Goal: Task Accomplishment & Management: Use online tool/utility

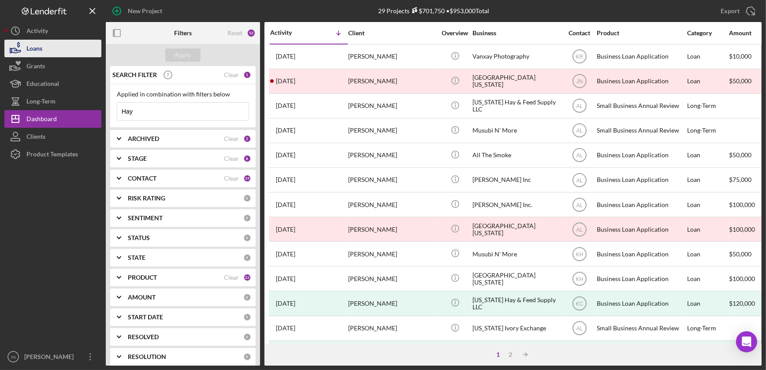
click at [39, 51] on div "Loans" at bounding box center [34, 50] width 16 height 20
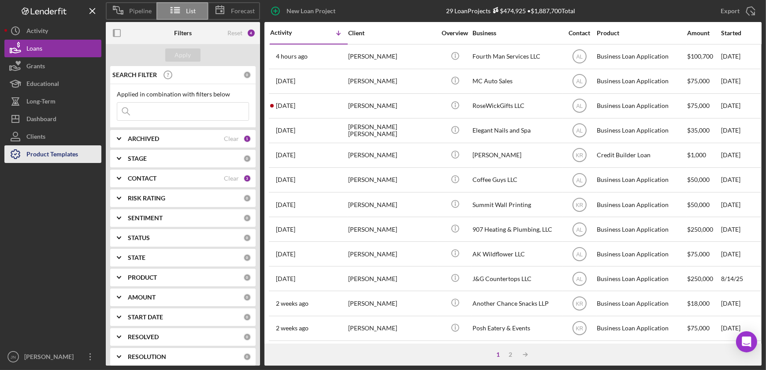
click at [52, 150] on div "Product Templates" at bounding box center [52, 156] width 52 height 20
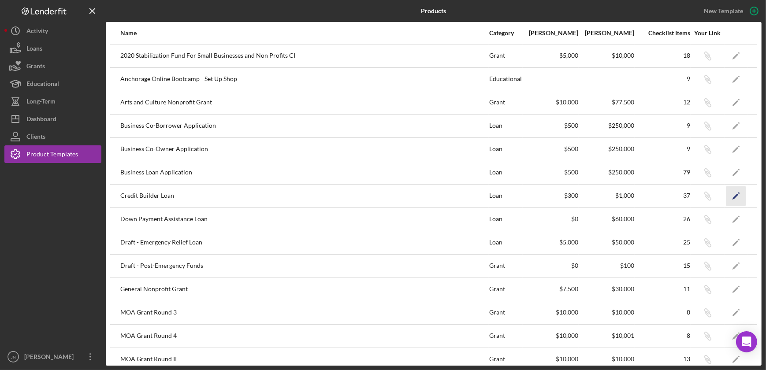
click at [732, 196] on icon "Icon/Edit" at bounding box center [737, 196] width 20 height 20
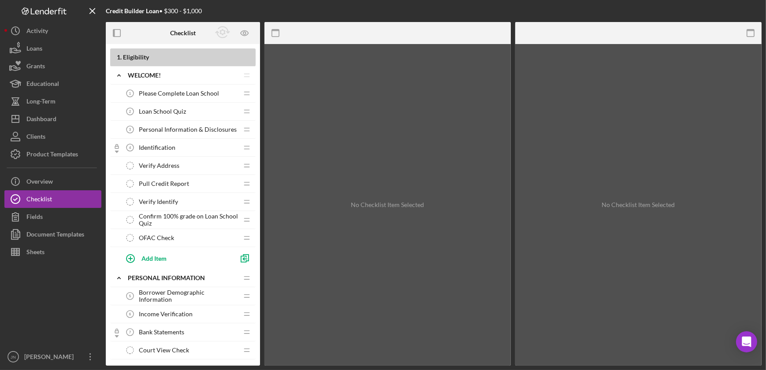
click at [156, 91] on span "Please Complete Loan School" at bounding box center [179, 93] width 80 height 7
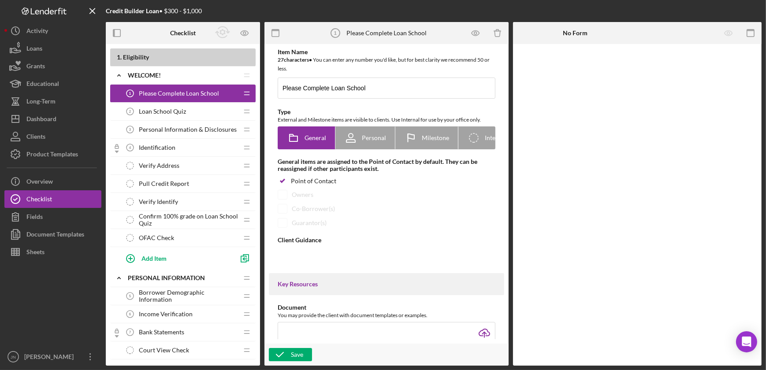
type textarea "<div> <p data-start="566" data-end="664"><strong data-start="110" data-end="151…"
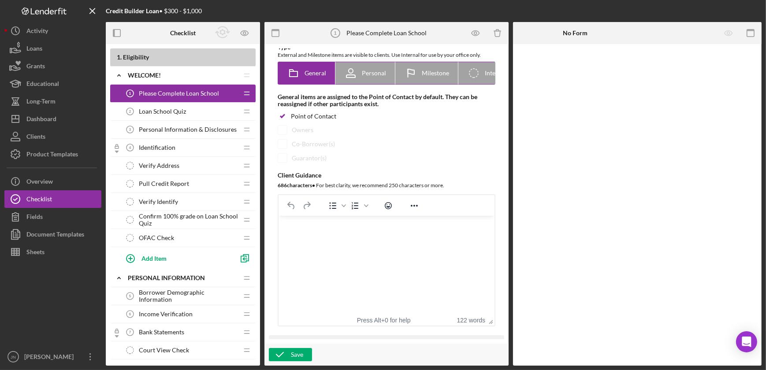
scroll to position [80, 0]
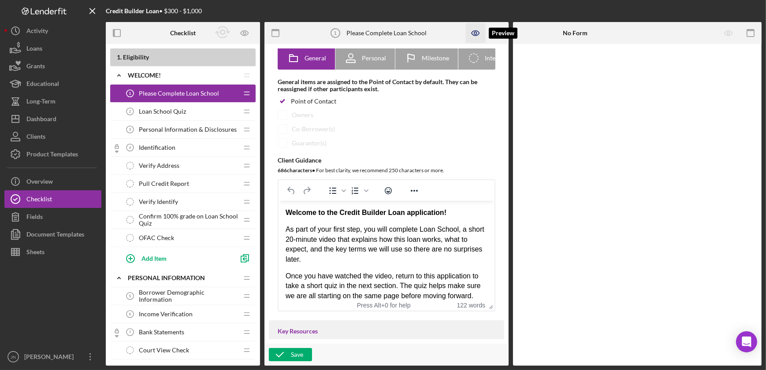
click at [473, 31] on icon "button" at bounding box center [475, 33] width 7 height 5
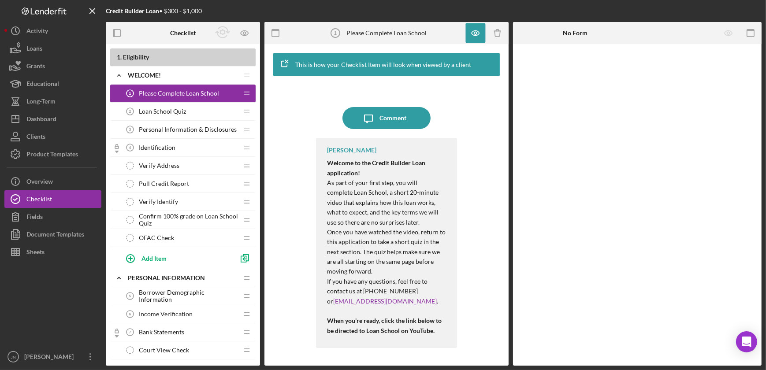
click at [156, 109] on span "Loan School Quiz" at bounding box center [162, 111] width 47 height 7
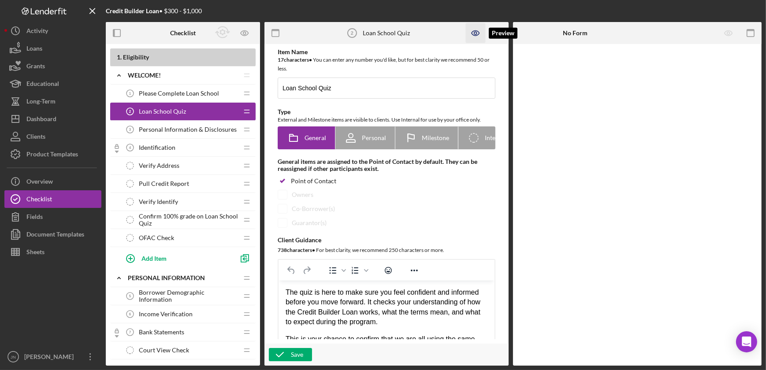
click at [476, 29] on icon "button" at bounding box center [476, 33] width 20 height 20
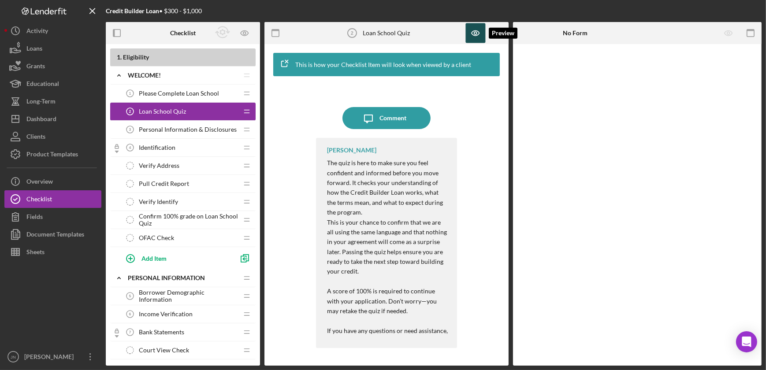
click at [477, 25] on icon "button" at bounding box center [476, 33] width 20 height 20
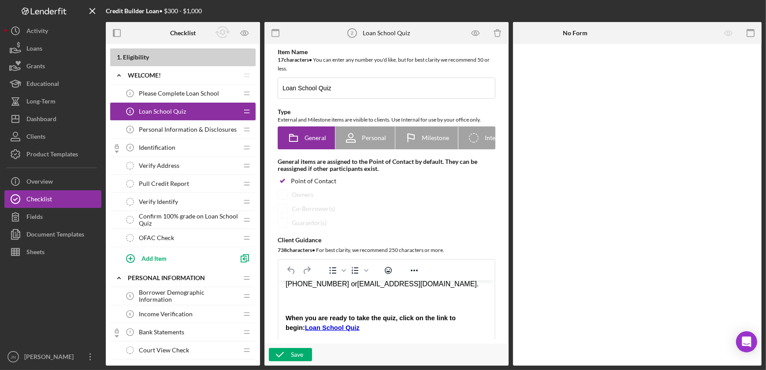
scroll to position [176, 0]
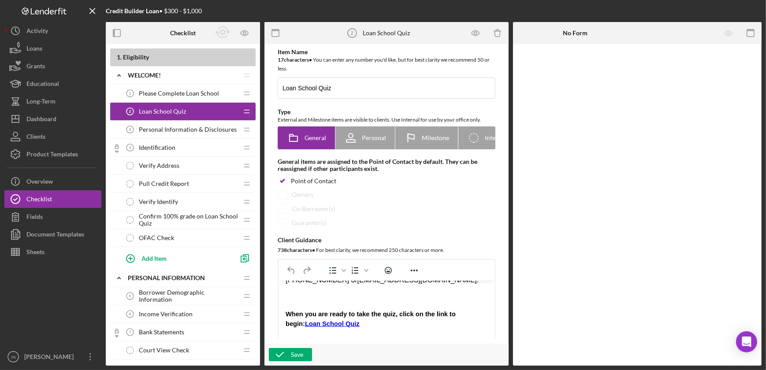
click at [324, 325] on link "Loan School Quiz" at bounding box center [332, 324] width 55 height 7
click at [366, 329] on div "Rich Text Area. Press ALT-0 for help." at bounding box center [386, 334] width 202 height 10
click at [473, 32] on icon "button" at bounding box center [476, 33] width 20 height 20
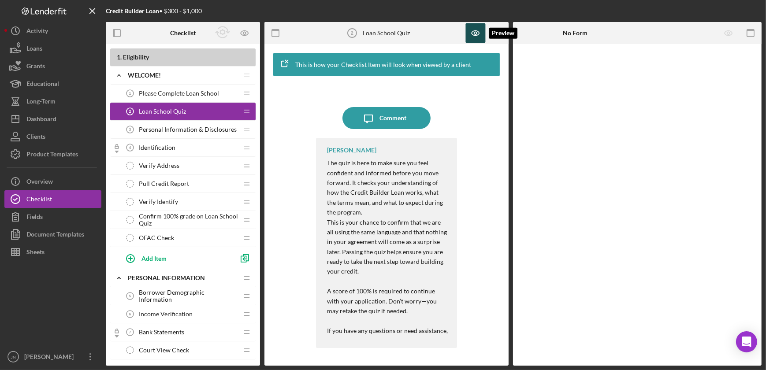
click at [473, 33] on icon "button" at bounding box center [476, 33] width 20 height 20
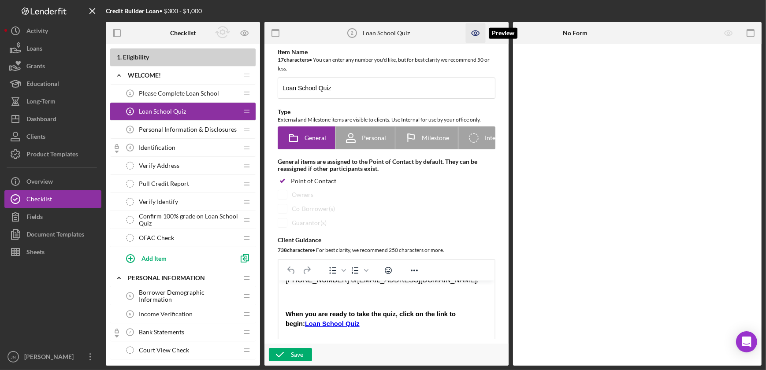
click at [475, 30] on icon "button" at bounding box center [476, 33] width 20 height 20
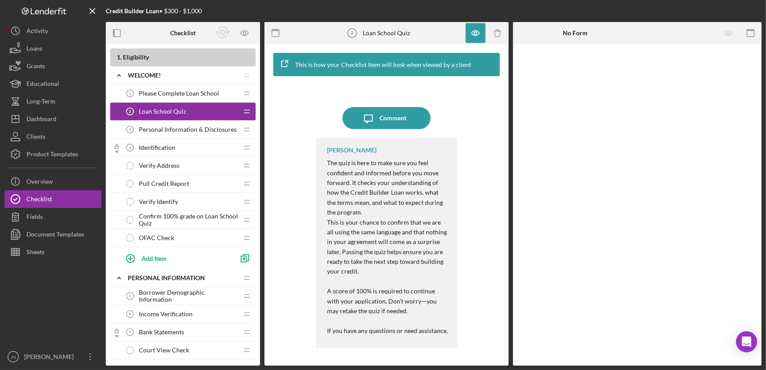
click at [464, 142] on div "Icon/Message Comment [PERSON_NAME] The quiz is here to make sure you feel confi…" at bounding box center [386, 221] width 235 height 281
click at [474, 38] on icon "button" at bounding box center [476, 33] width 20 height 20
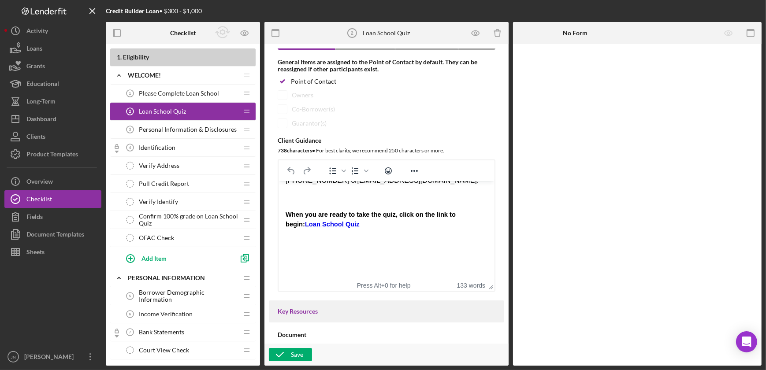
click at [319, 225] on link "Loan School Quiz" at bounding box center [332, 224] width 55 height 7
click at [324, 220] on span "When you are ready to take the quiz, click on the link to begin: Loan School Qu…" at bounding box center [370, 219] width 170 height 17
drag, startPoint x: 345, startPoint y: 224, endPoint x: 279, endPoint y: 224, distance: 66.6
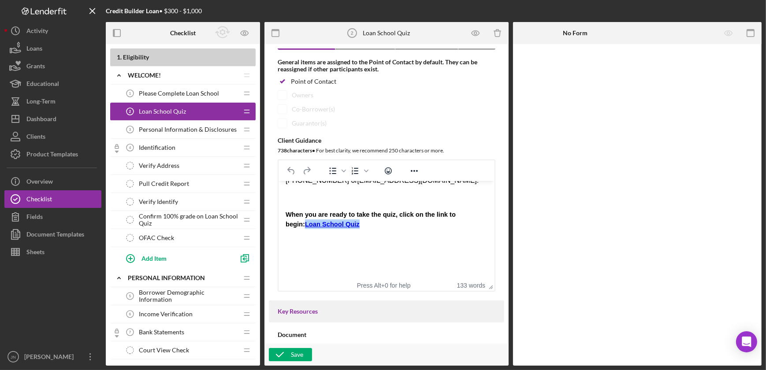
click at [279, 224] on html "The quiz is here to make sure you feel confident and informed before you move f…" at bounding box center [386, 142] width 216 height 275
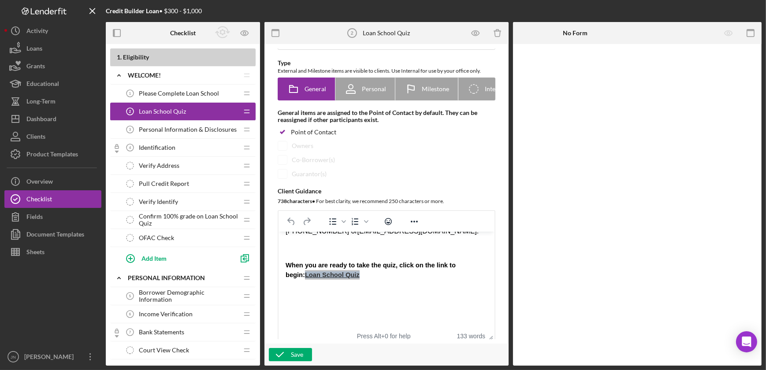
scroll to position [0, 0]
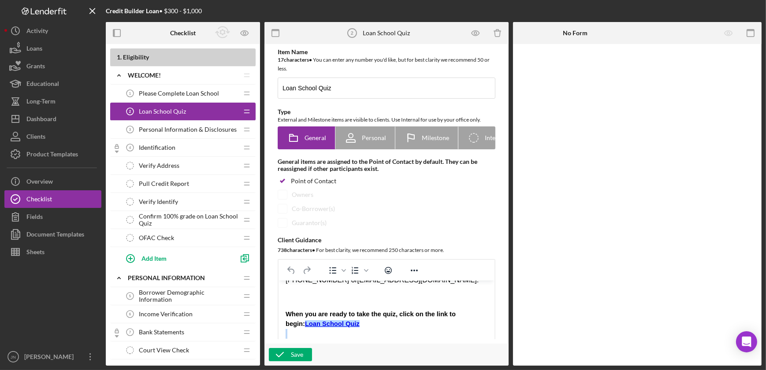
click at [405, 329] on div "The quiz is here to make sure you feel confident and informed before you move f…" at bounding box center [386, 242] width 202 height 261
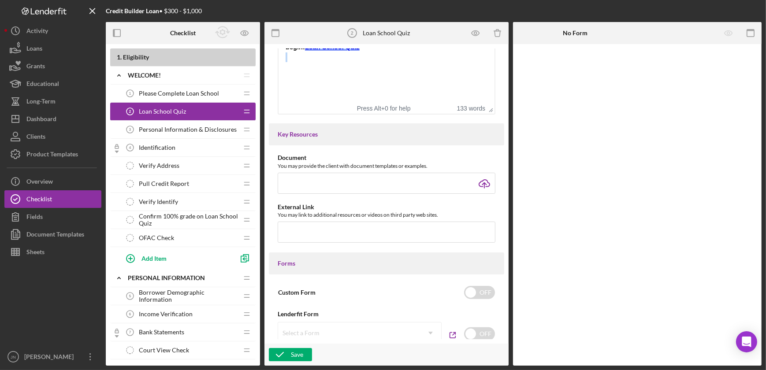
scroll to position [280, 0]
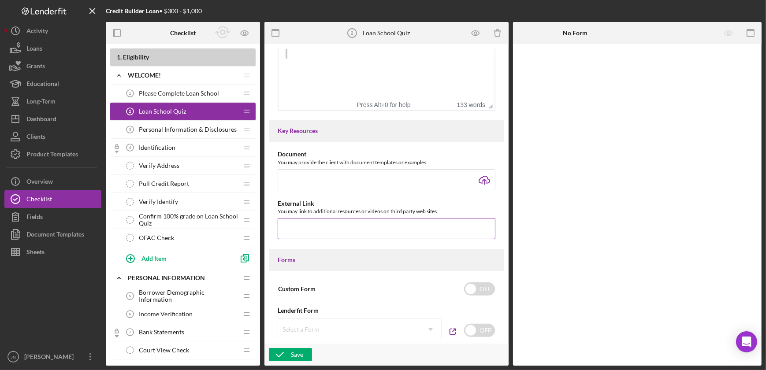
click at [362, 231] on input "text" at bounding box center [387, 228] width 218 height 21
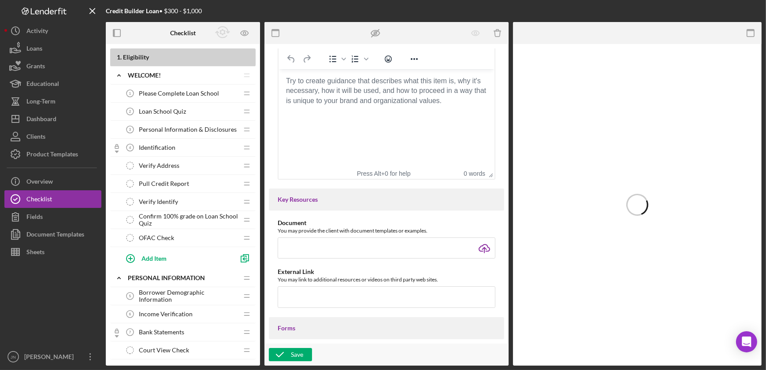
scroll to position [200, 0]
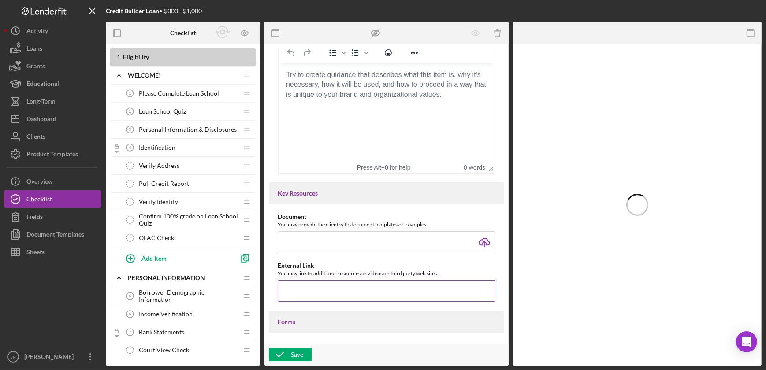
click at [364, 287] on input "text" at bounding box center [387, 290] width 218 height 21
paste input "forms.office.com/Pages/ResponsePage.aspx?id=JYFe9f5cpU-0nQ606Lk3p8-6COJ1xeBMv-a…"
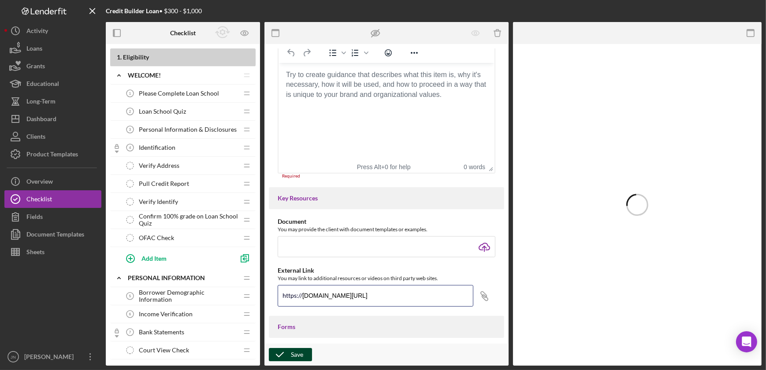
type input "forms.office.com/Pages/ResponsePage.aspx?id=JYFe9f5cpU-0nQ606Lk3p8-6COJ1xeBMv-a…"
click at [302, 352] on div "Save" at bounding box center [297, 354] width 12 height 13
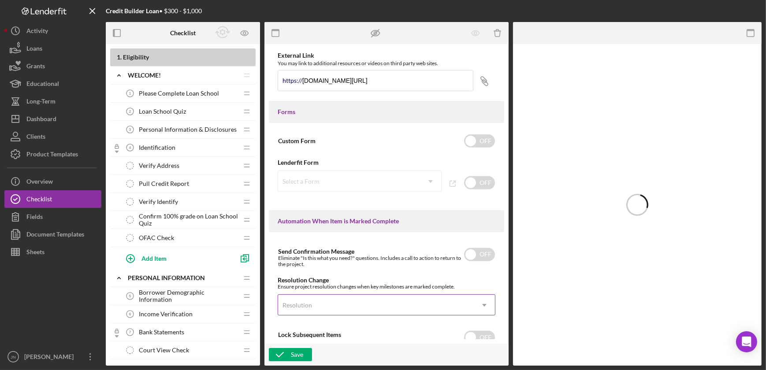
scroll to position [558, 0]
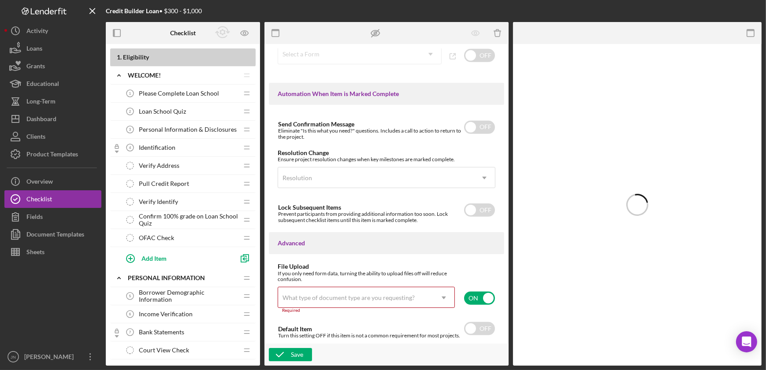
click at [171, 92] on span "Please Complete Loan School" at bounding box center [179, 93] width 80 height 7
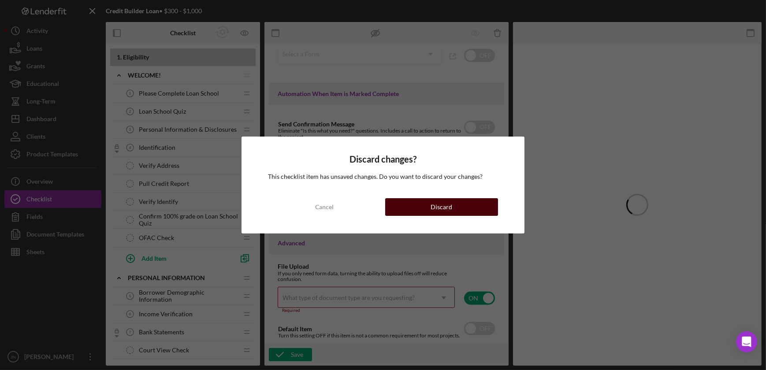
click at [436, 208] on div "Discard" at bounding box center [442, 207] width 22 height 18
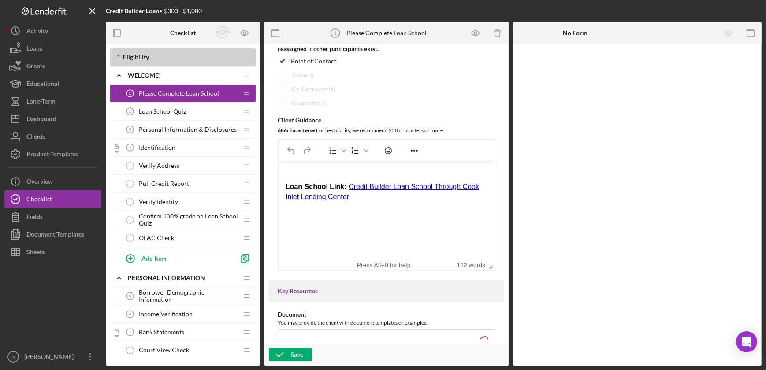
scroll to position [183, 0]
click at [437, 187] on link "Credit Builder Loan School Through Cook Inlet Lending Center" at bounding box center [382, 191] width 194 height 17
click at [173, 116] on div "Loan School Quiz 2 Loan School Quiz" at bounding box center [179, 112] width 117 height 18
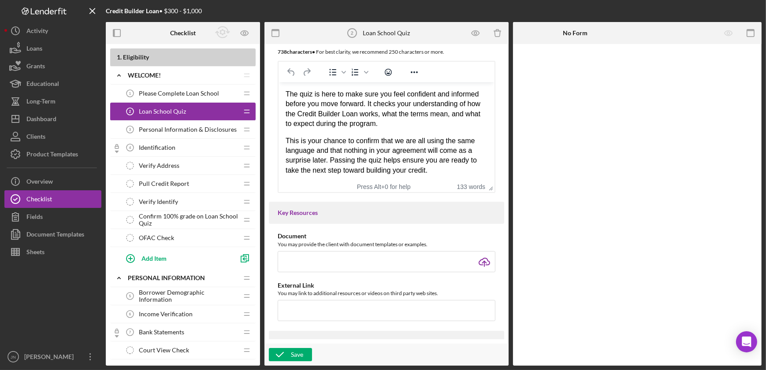
scroll to position [240, 0]
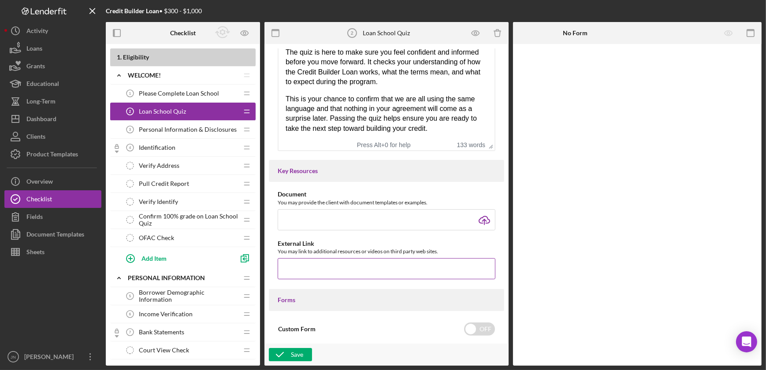
click at [420, 271] on input "text" at bounding box center [387, 268] width 218 height 21
paste input "forms.office.com/Pages/ResponsePage.aspx?id=JYFe9f5cpU-0nQ606Lk3p8-6COJ1xeBMv-a…"
type input "forms.office.com/Pages/ResponsePage.aspx?id=JYFe9f5cpU-0nQ606Lk3p8-6COJ1xeBMv-a…"
click at [295, 357] on div "Save" at bounding box center [297, 354] width 12 height 13
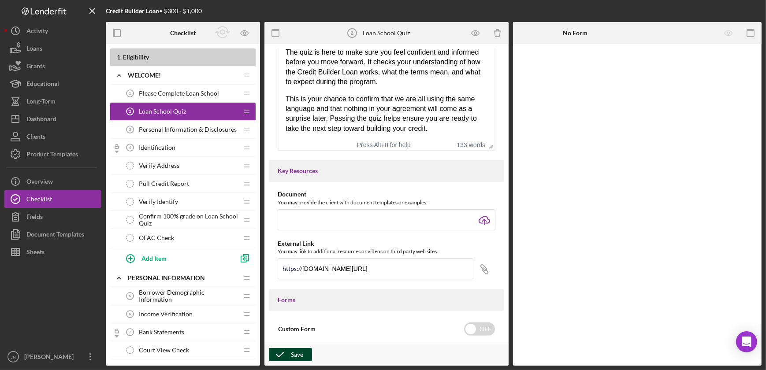
scroll to position [0, 0]
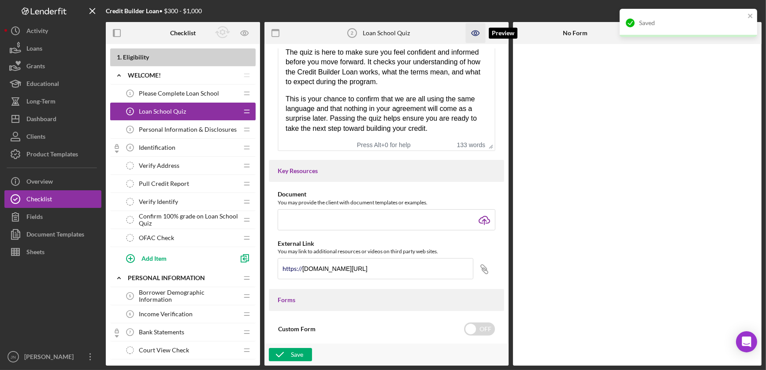
click at [471, 34] on icon "button" at bounding box center [476, 33] width 20 height 20
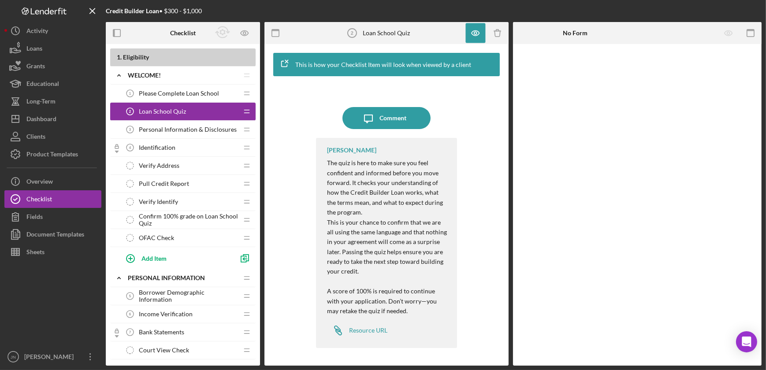
click at [177, 91] on span "Please Complete Loan School" at bounding box center [179, 93] width 80 height 7
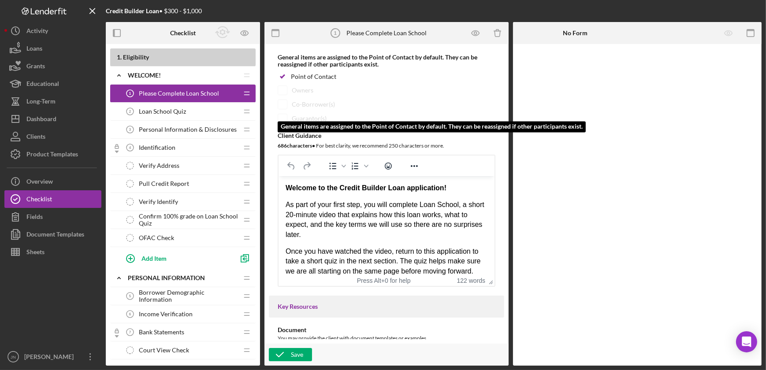
scroll to position [120, 0]
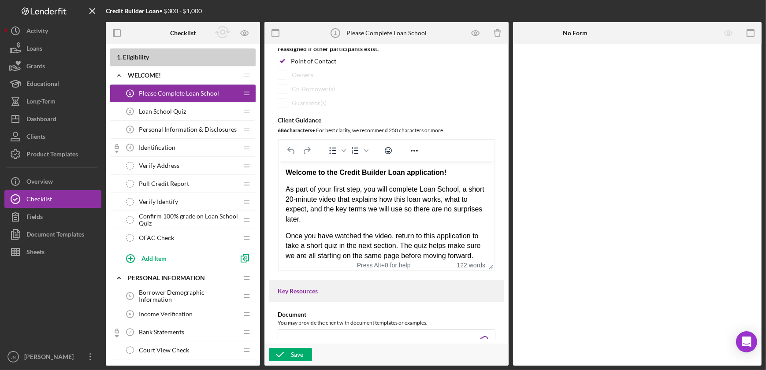
click at [178, 117] on div "Loan School Quiz 2 Loan School Quiz" at bounding box center [179, 112] width 117 height 18
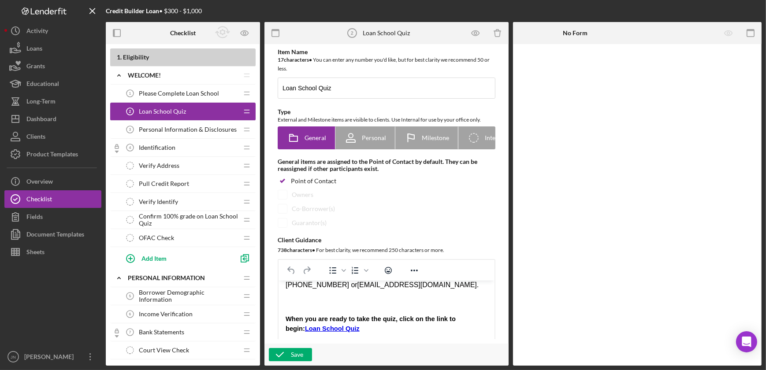
scroll to position [176, 0]
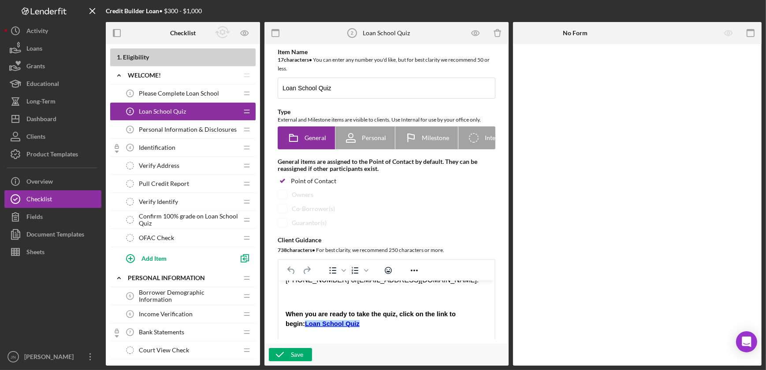
drag, startPoint x: 348, startPoint y: 323, endPoint x: 555, endPoint y: 610, distance: 354.2
click at [278, 327] on html "The quiz is here to make sure you feel confident and informed before you move f…" at bounding box center [386, 242] width 216 height 275
click at [371, 326] on div "When you are ready to take the quiz, click on the link to begin: Loan School Qu…" at bounding box center [386, 320] width 202 height 20
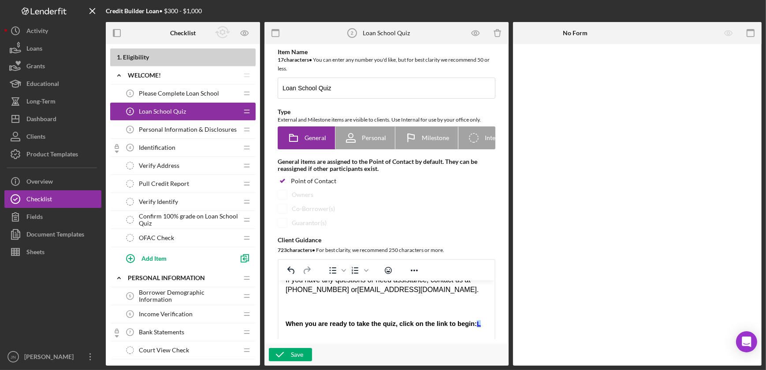
scroll to position [166, 0]
click at [296, 360] on div "Save" at bounding box center [297, 354] width 12 height 13
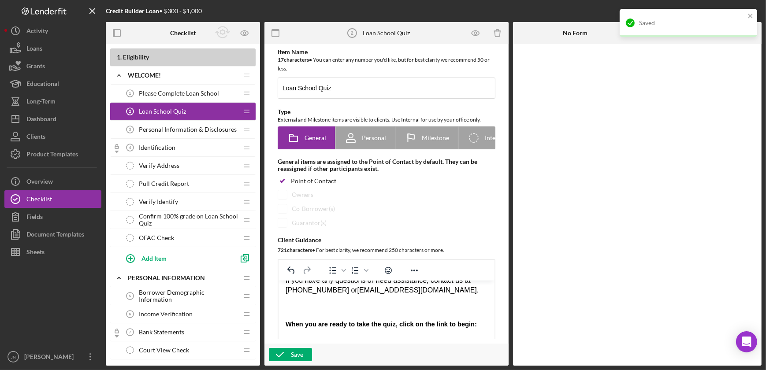
click at [181, 93] on span "Please Complete Loan School" at bounding box center [179, 93] width 80 height 7
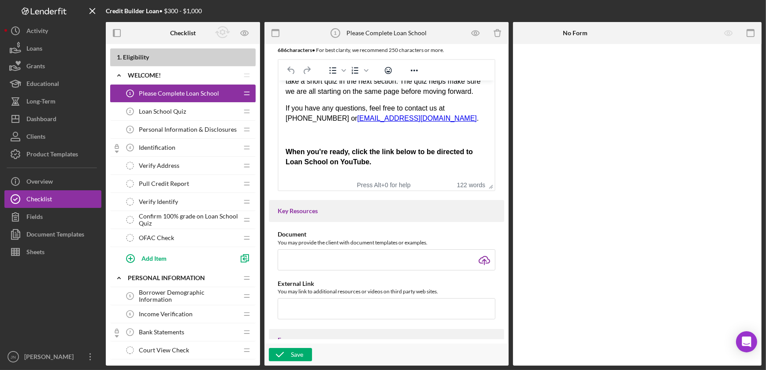
scroll to position [129, 0]
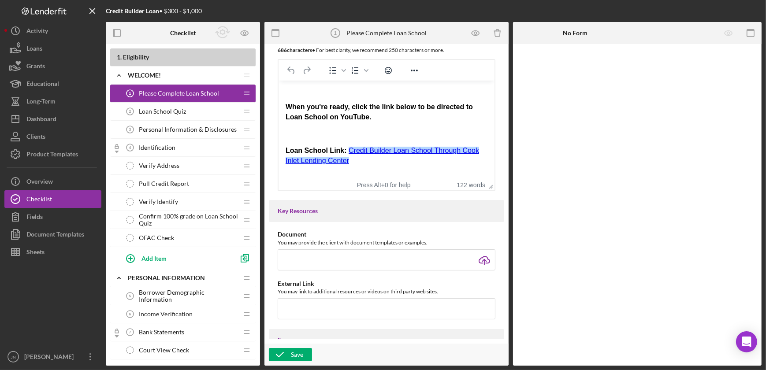
click at [443, 161] on link "Credit Builder Loan School Through Cook Inlet Lending Center" at bounding box center [382, 155] width 194 height 17
click at [472, 33] on icon "button" at bounding box center [475, 33] width 7 height 5
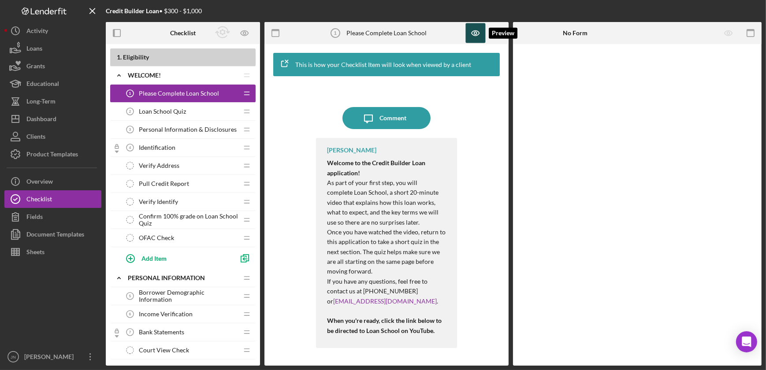
click at [480, 33] on icon "button" at bounding box center [476, 33] width 20 height 20
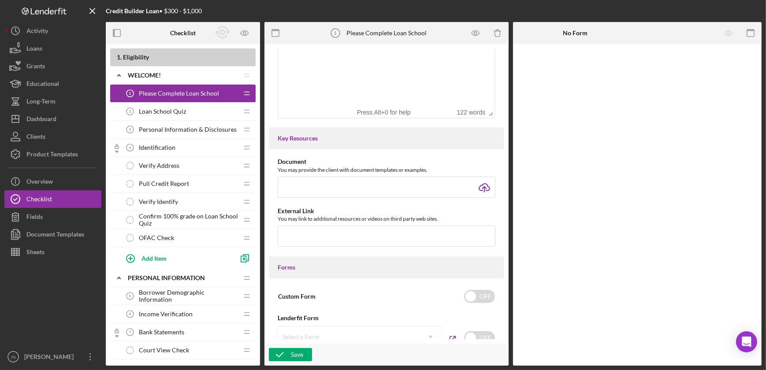
scroll to position [280, 0]
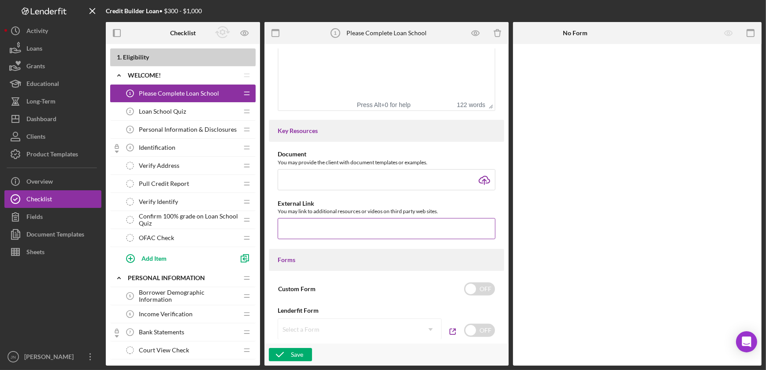
click at [343, 234] on input "text" at bounding box center [387, 228] width 218 height 21
paste input "www.youtube.com/watch?v=rXsZYU7IL8s"
type input "www.youtube.com/watch?v=rXsZYU7IL8s"
click at [290, 354] on icon "button" at bounding box center [280, 355] width 22 height 22
click at [166, 112] on span "Loan School Quiz" at bounding box center [162, 111] width 47 height 7
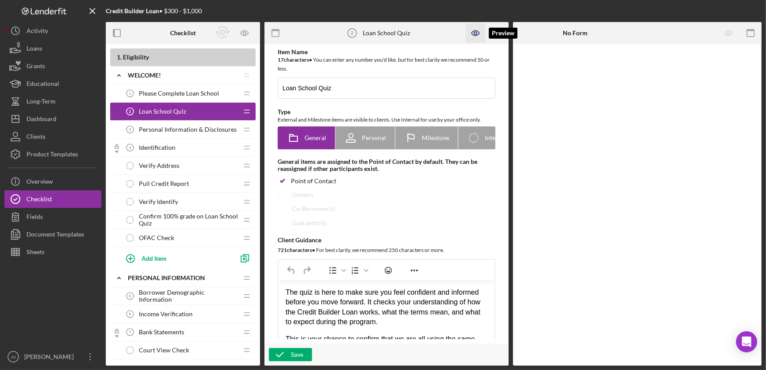
click at [477, 32] on icon "button" at bounding box center [475, 33] width 3 height 3
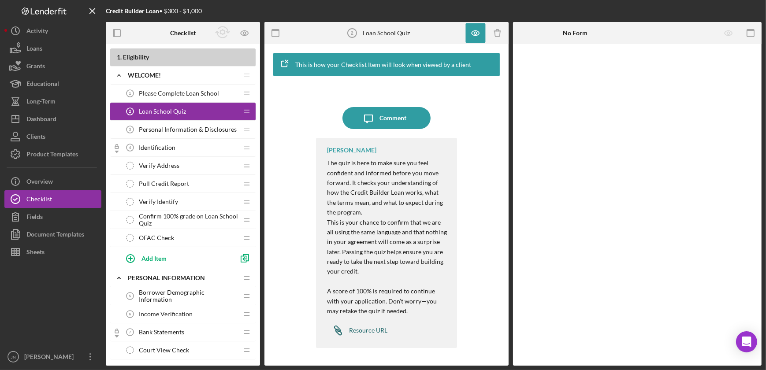
click at [369, 331] on div "Resource URL" at bounding box center [368, 330] width 38 height 7
click at [86, 354] on icon "Icon/Overflow" at bounding box center [90, 357] width 22 height 22
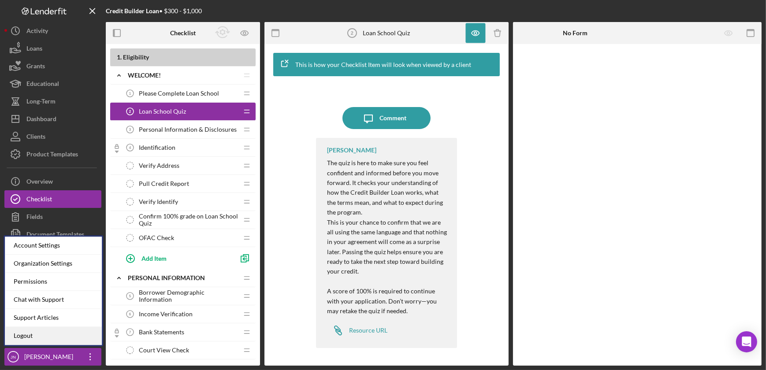
click at [52, 336] on link "Logout" at bounding box center [53, 336] width 97 height 18
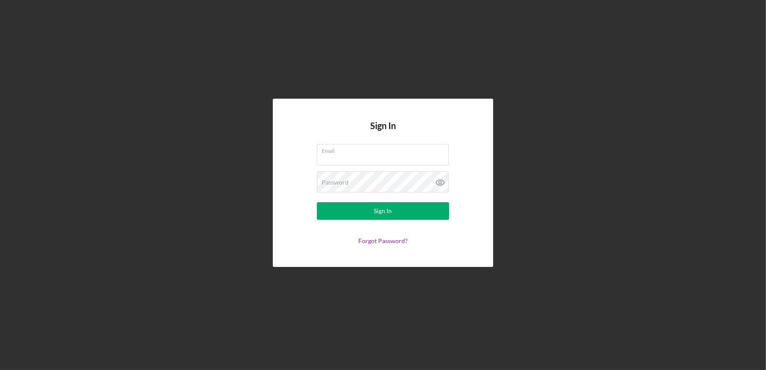
type input "jnolen@cookinletlending.com"
type input "[EMAIL_ADDRESS][DOMAIN_NAME]"
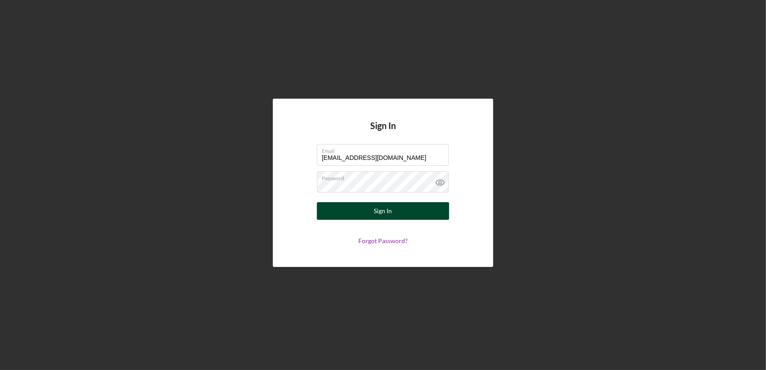
click at [366, 215] on button "Sign In" at bounding box center [383, 211] width 132 height 18
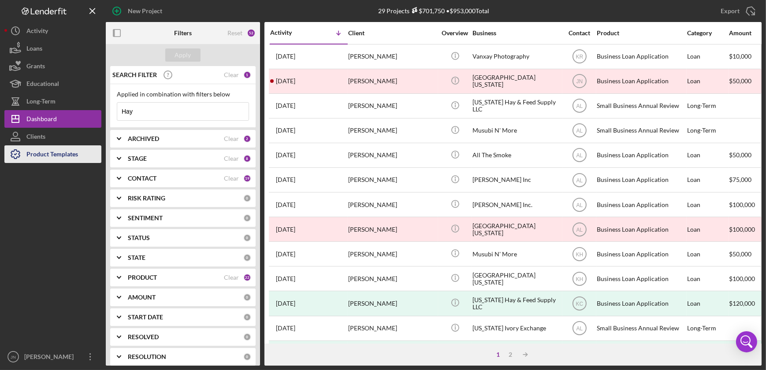
click at [57, 156] on div "Product Templates" at bounding box center [52, 156] width 52 height 20
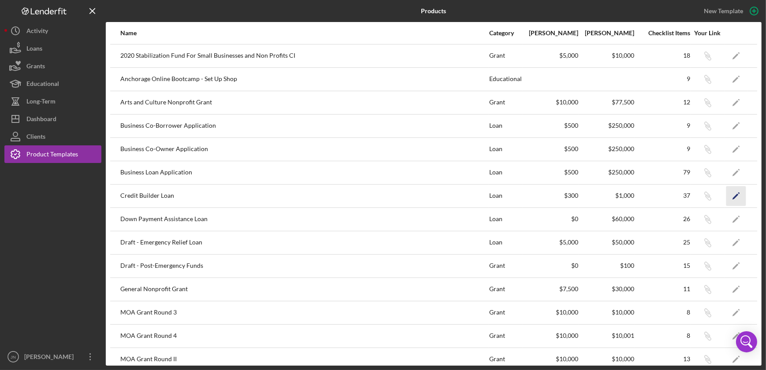
click at [734, 195] on icon "Icon/Edit" at bounding box center [737, 196] width 20 height 20
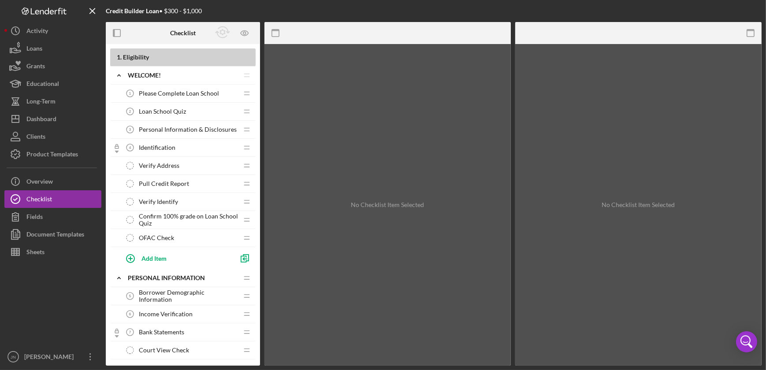
click at [164, 109] on span "Loan School Quiz" at bounding box center [162, 111] width 47 height 7
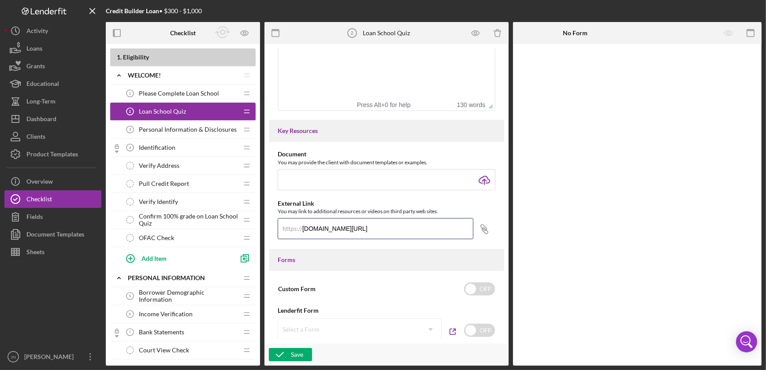
scroll to position [0, 262]
drag, startPoint x: 304, startPoint y: 229, endPoint x: 555, endPoint y: 225, distance: 251.4
click at [555, 225] on div "Checklist 1 . Eligibility Icon/Expander Welcome! Icon/Edit Icon/Drag Please Com…" at bounding box center [434, 194] width 656 height 344
type input "f"
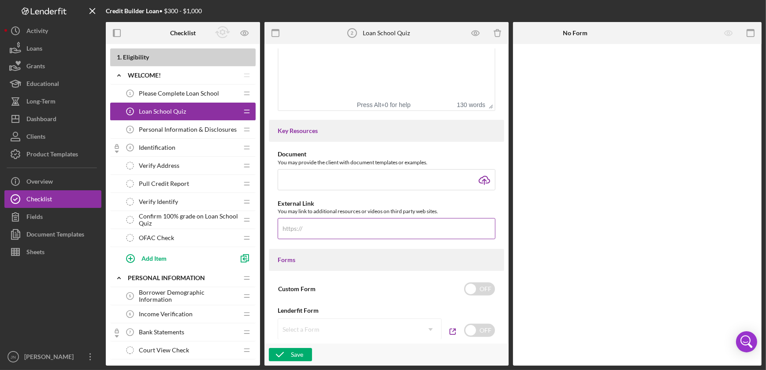
click at [362, 237] on input "text" at bounding box center [387, 228] width 218 height 21
paste input "forms.office.com/Pages/ResponsePage.aspx?id=JYFe9f5cpU-0nQ606Lk3p8-6COJ1xeBMv-a…"
type input "forms.office.com/Pages/ResponsePage.aspx?id=JYFe9f5cpU-0nQ606Lk3p8-6COJ1xeBMv-a…"
click at [303, 353] on button "Save" at bounding box center [290, 354] width 43 height 13
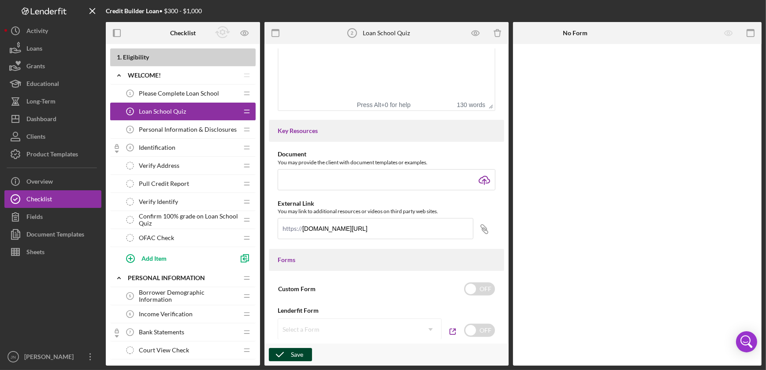
scroll to position [0, 0]
click at [478, 35] on icon "button" at bounding box center [475, 33] width 7 height 5
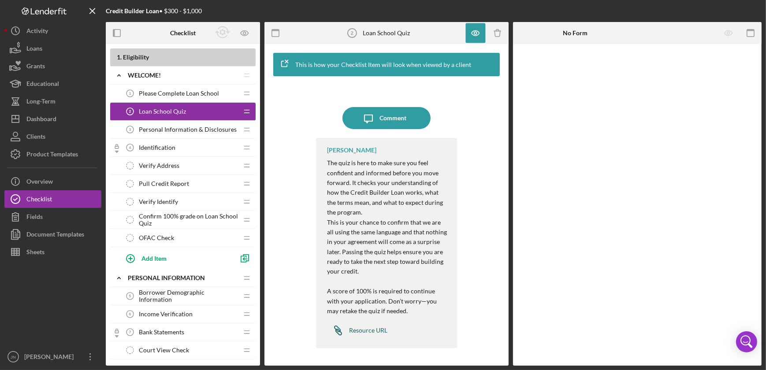
click at [369, 333] on div "Resource URL" at bounding box center [368, 330] width 38 height 7
click at [479, 35] on icon "button" at bounding box center [476, 33] width 20 height 20
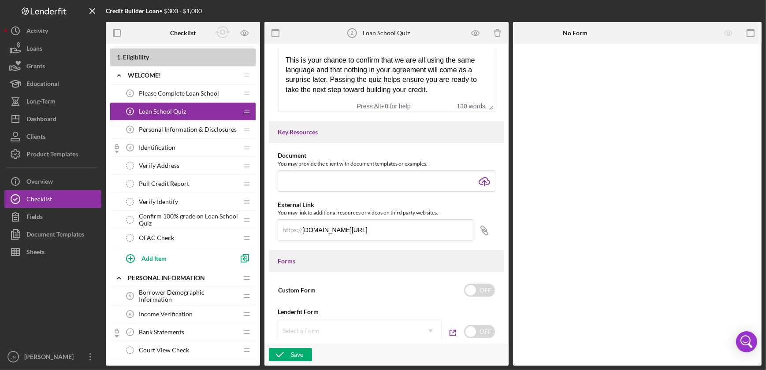
scroll to position [280, 0]
